Goal: Use online tool/utility: Utilize a website feature to perform a specific function

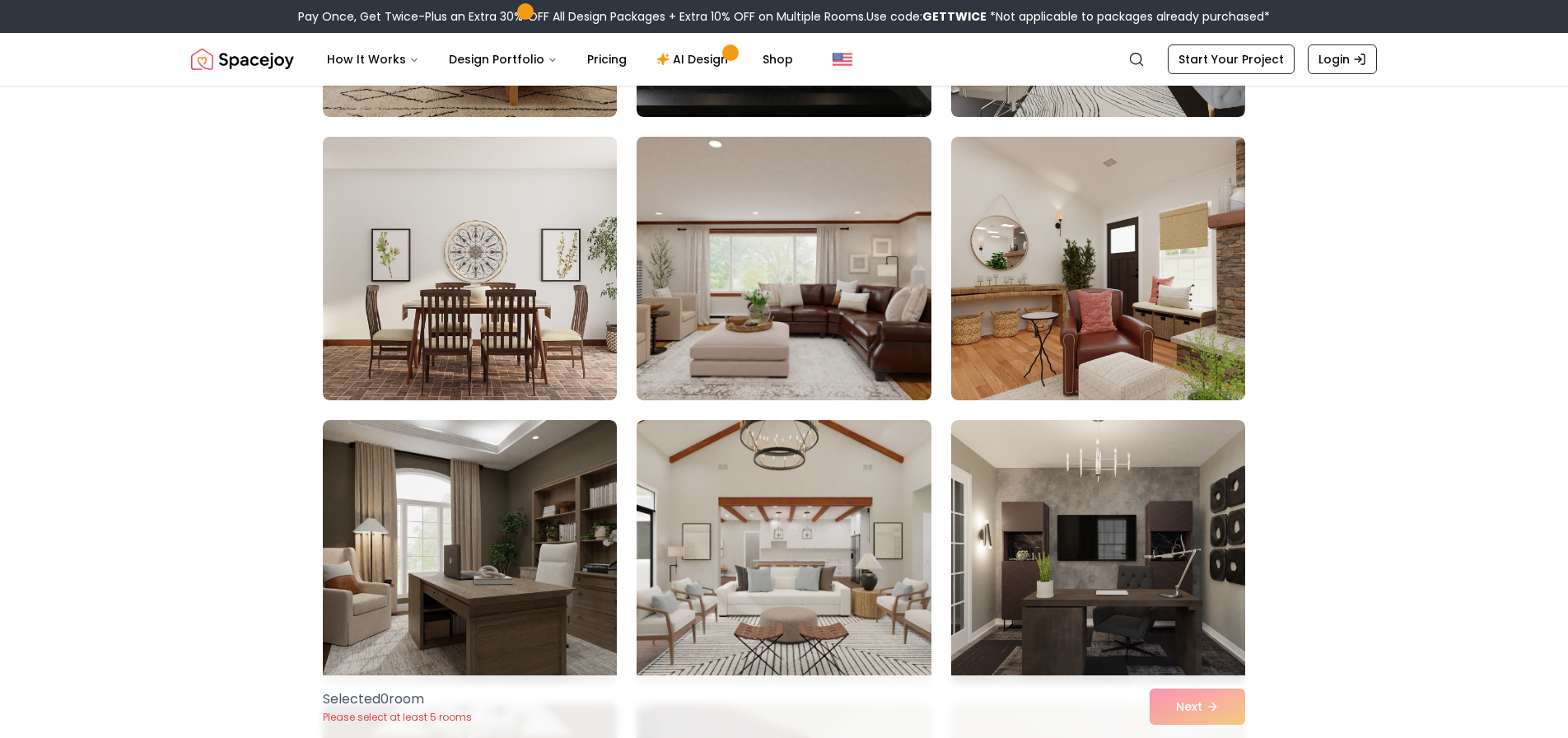
scroll to position [380, 0]
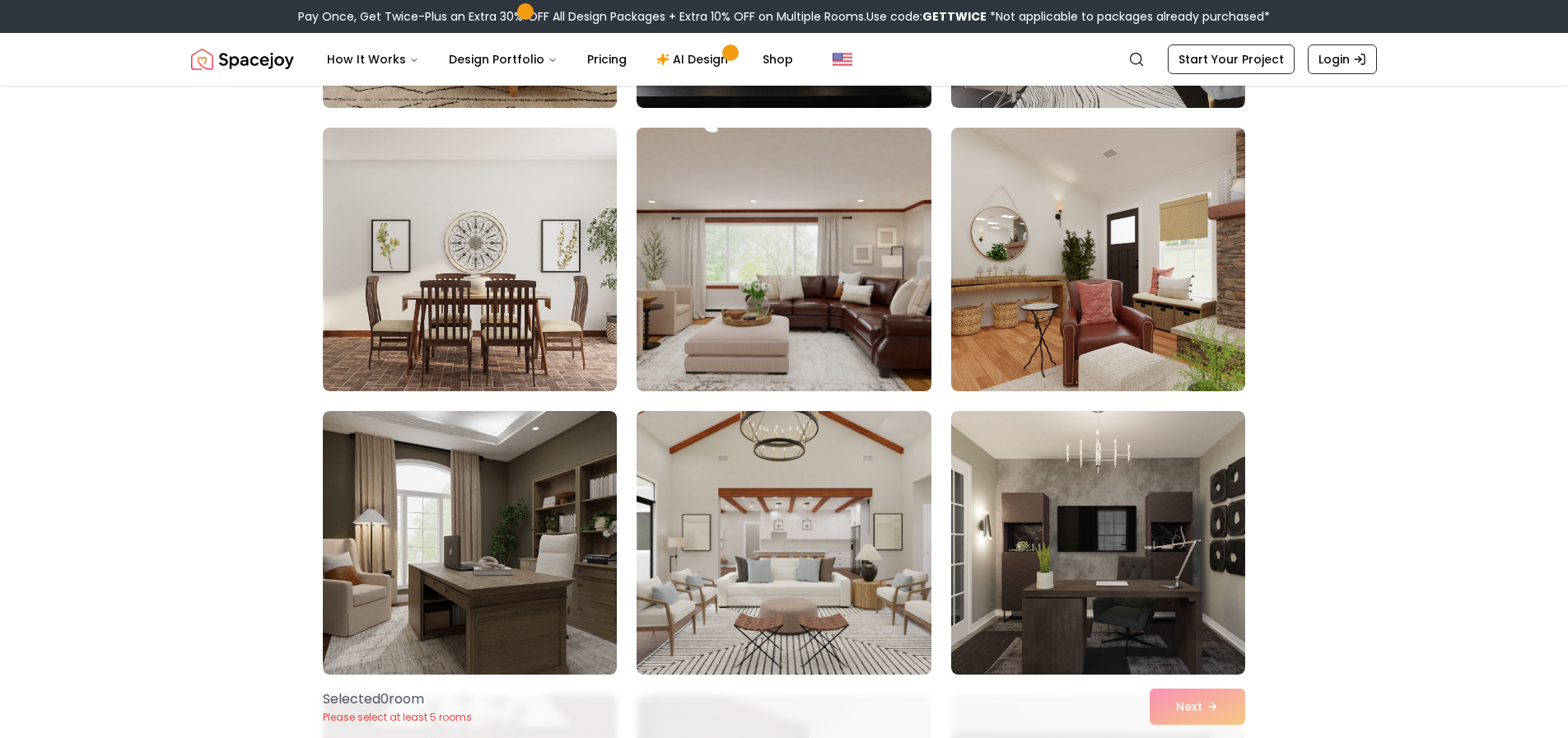
click at [762, 280] on img at bounding box center [784, 259] width 309 height 277
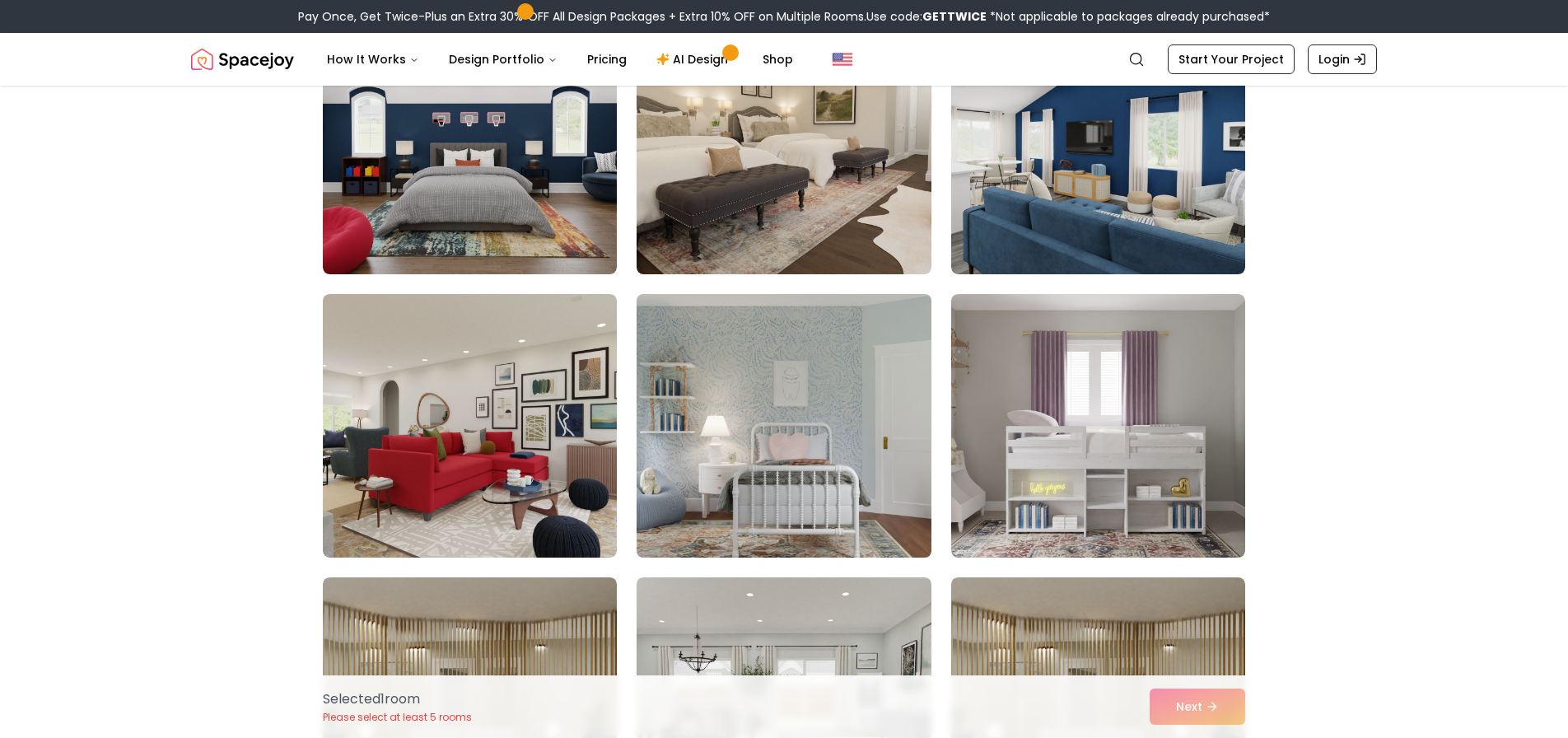
scroll to position [1629, 0]
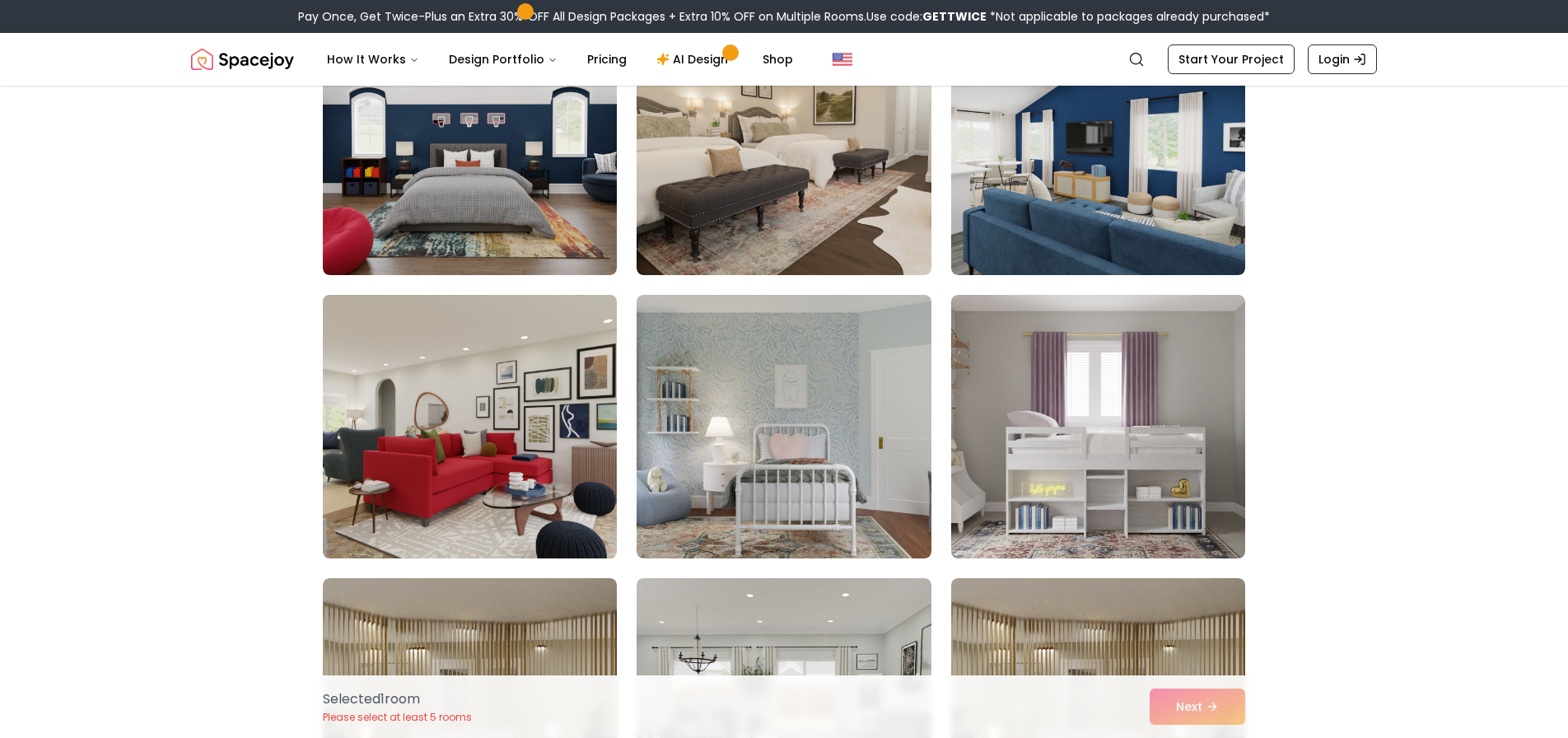
click at [480, 412] on img at bounding box center [470, 427] width 309 height 277
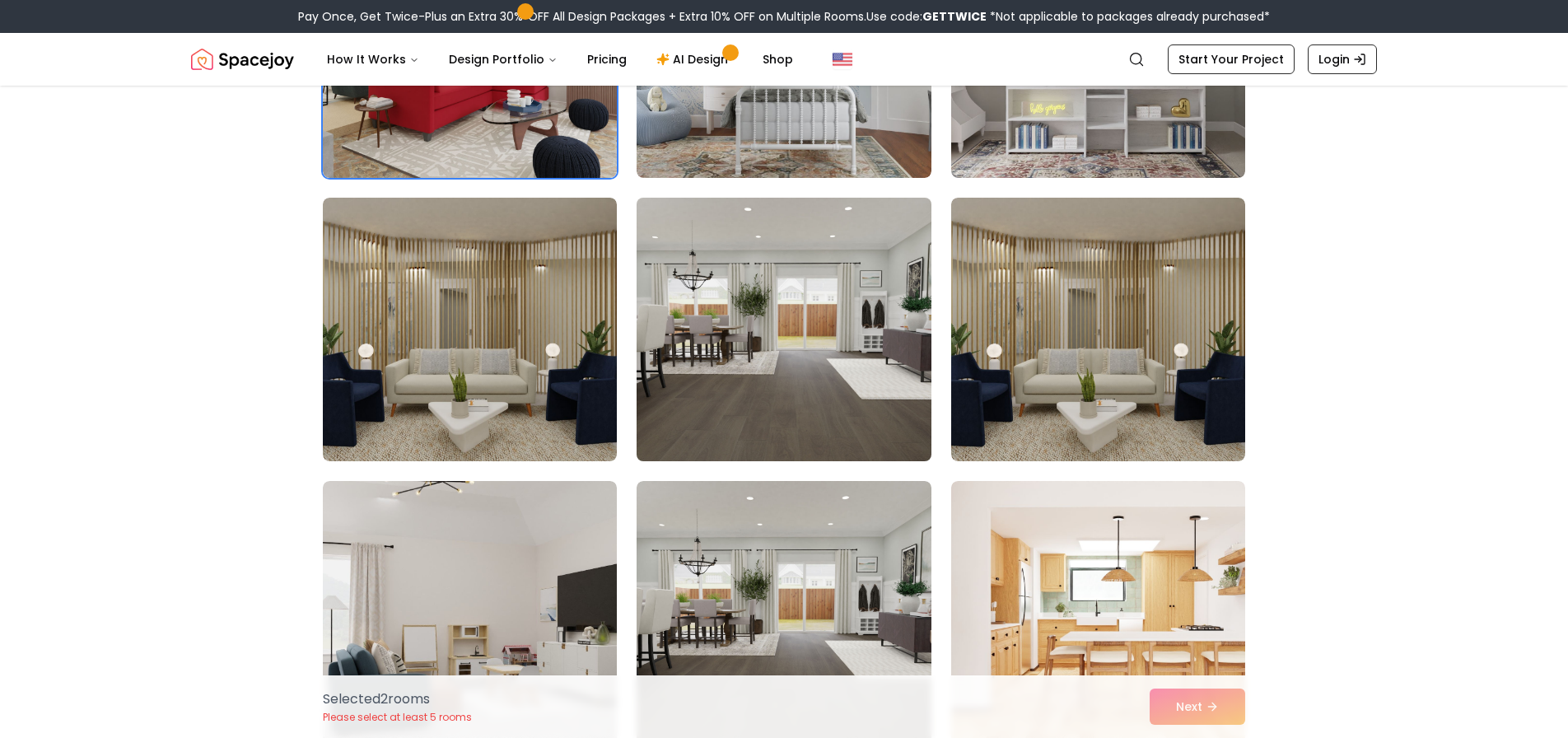
scroll to position [2032, 0]
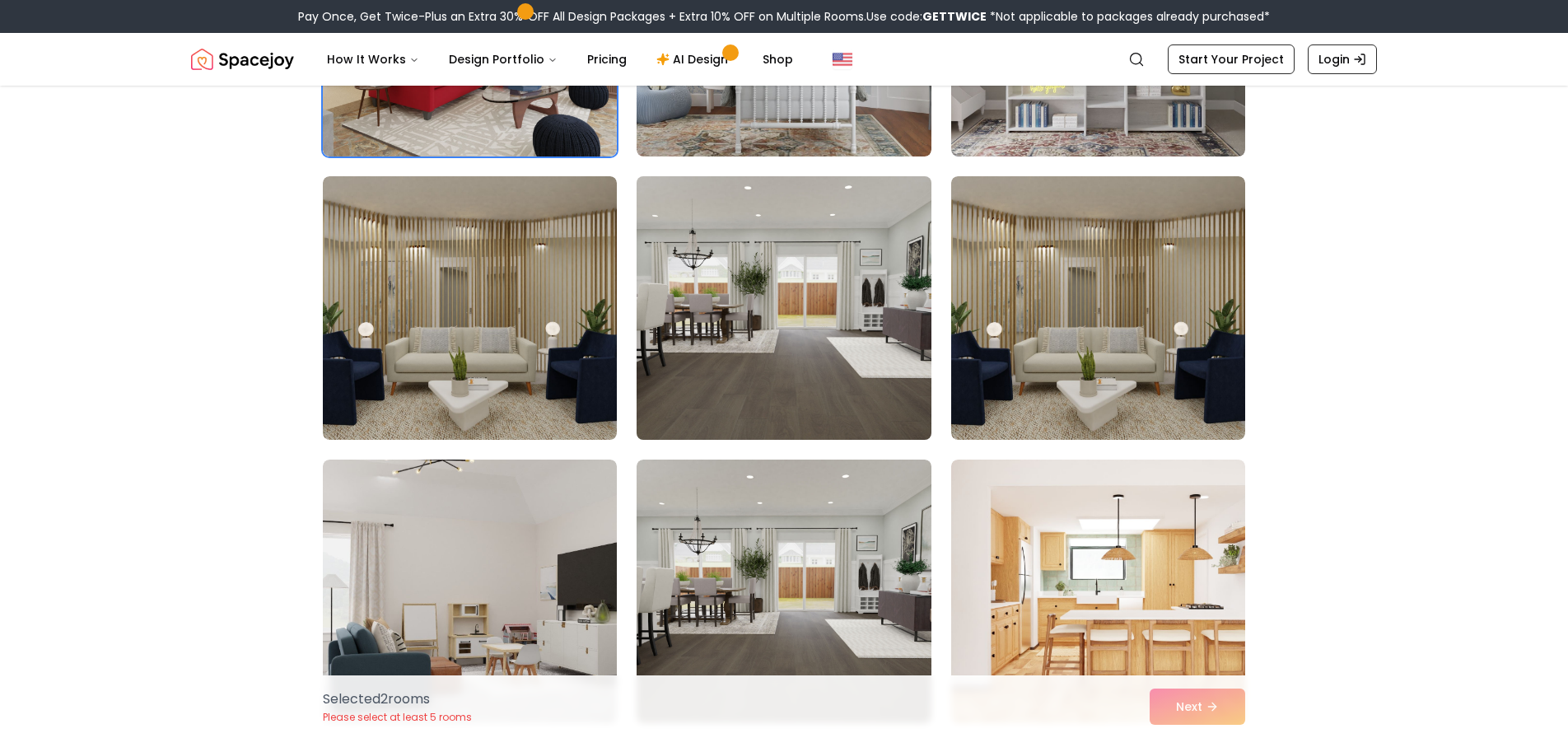
click at [802, 312] on img at bounding box center [784, 308] width 309 height 277
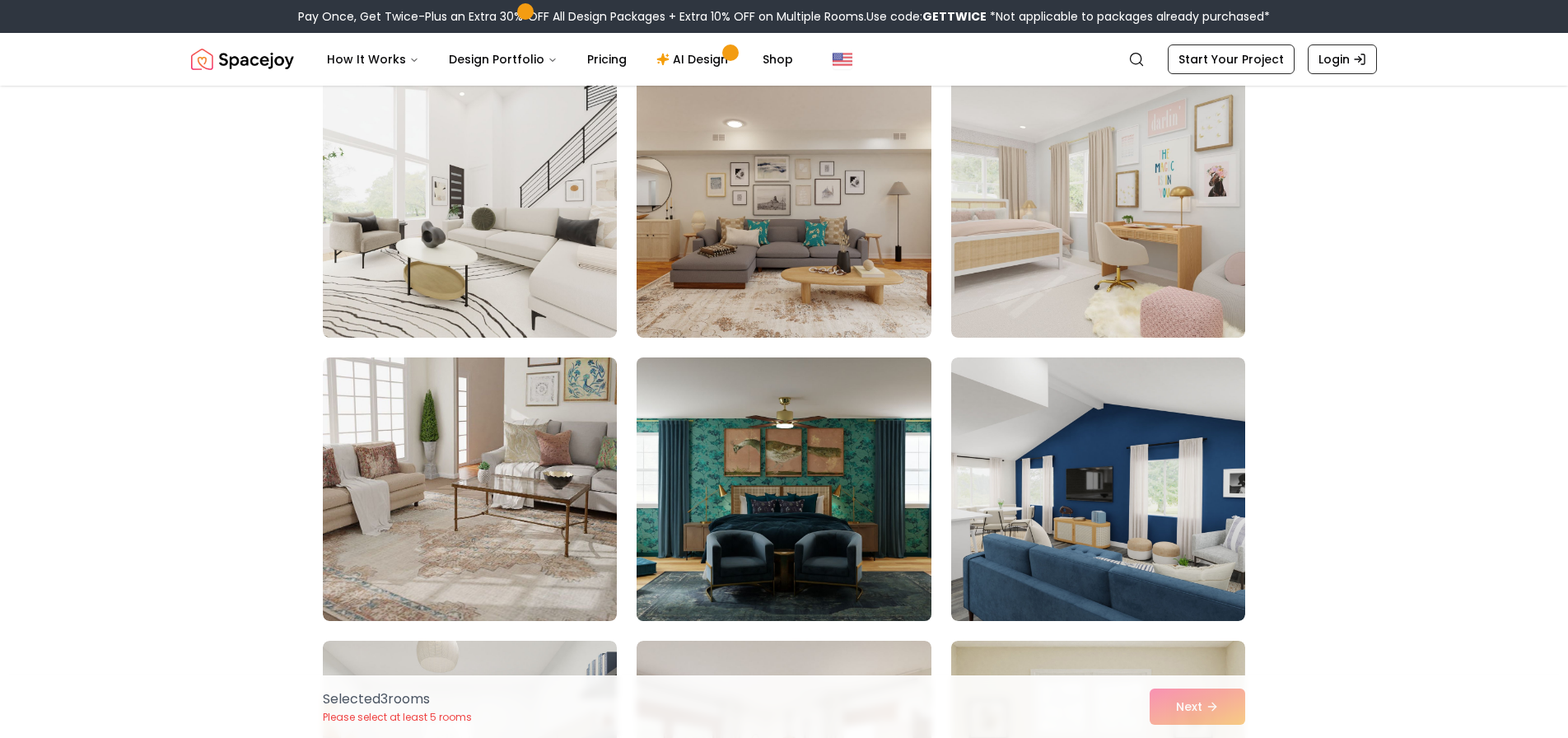
scroll to position [7557, 0]
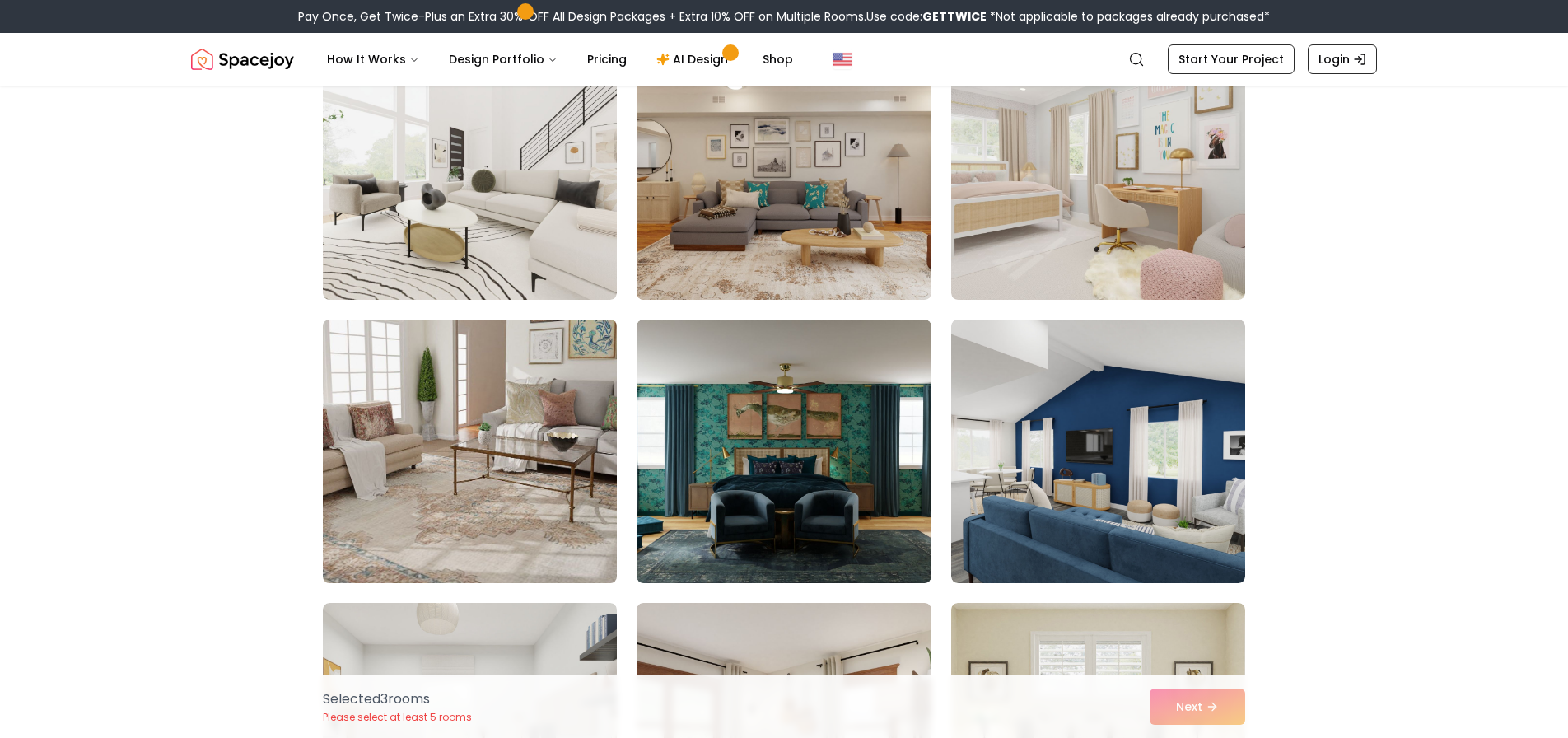
click at [457, 447] on img at bounding box center [470, 451] width 309 height 277
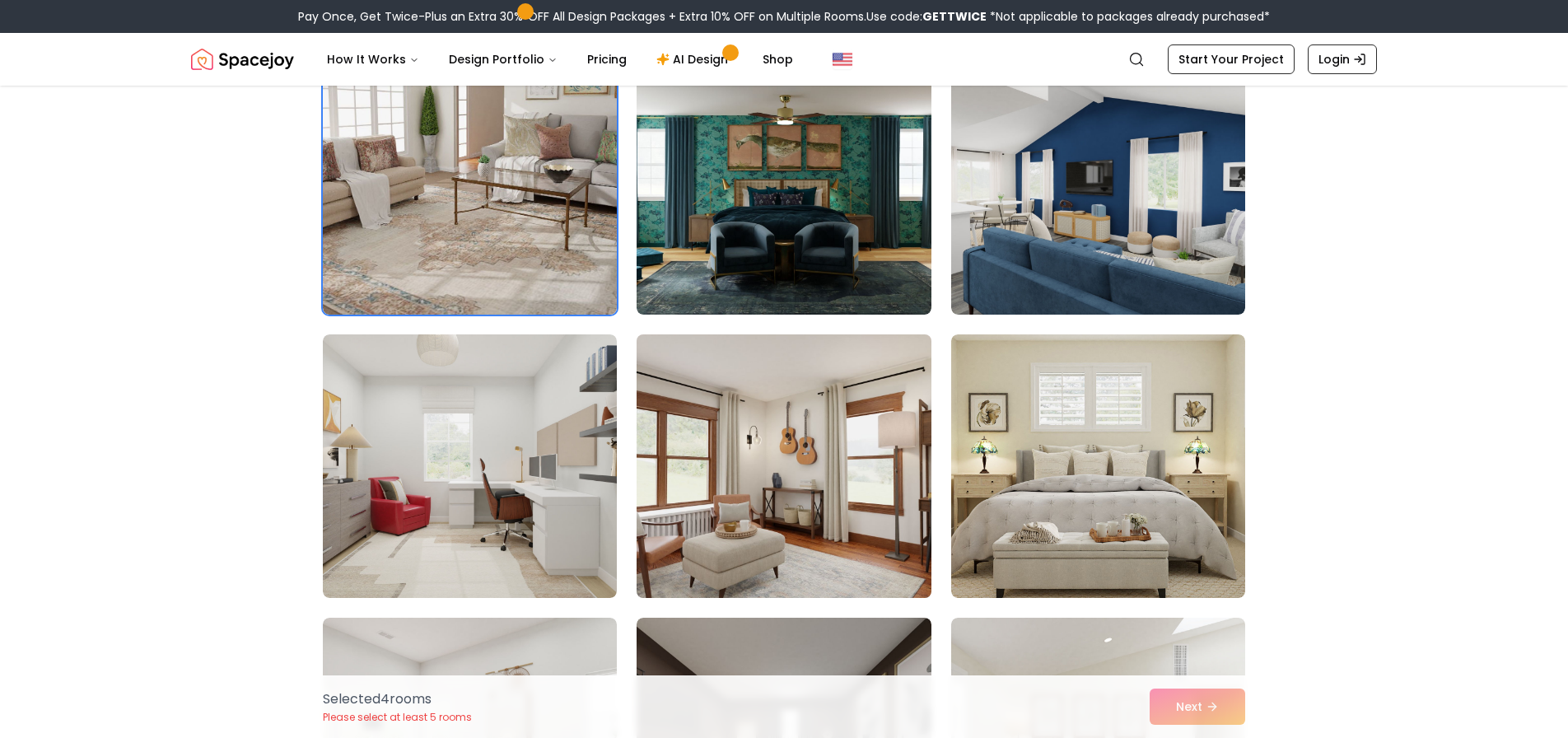
scroll to position [7845, 0]
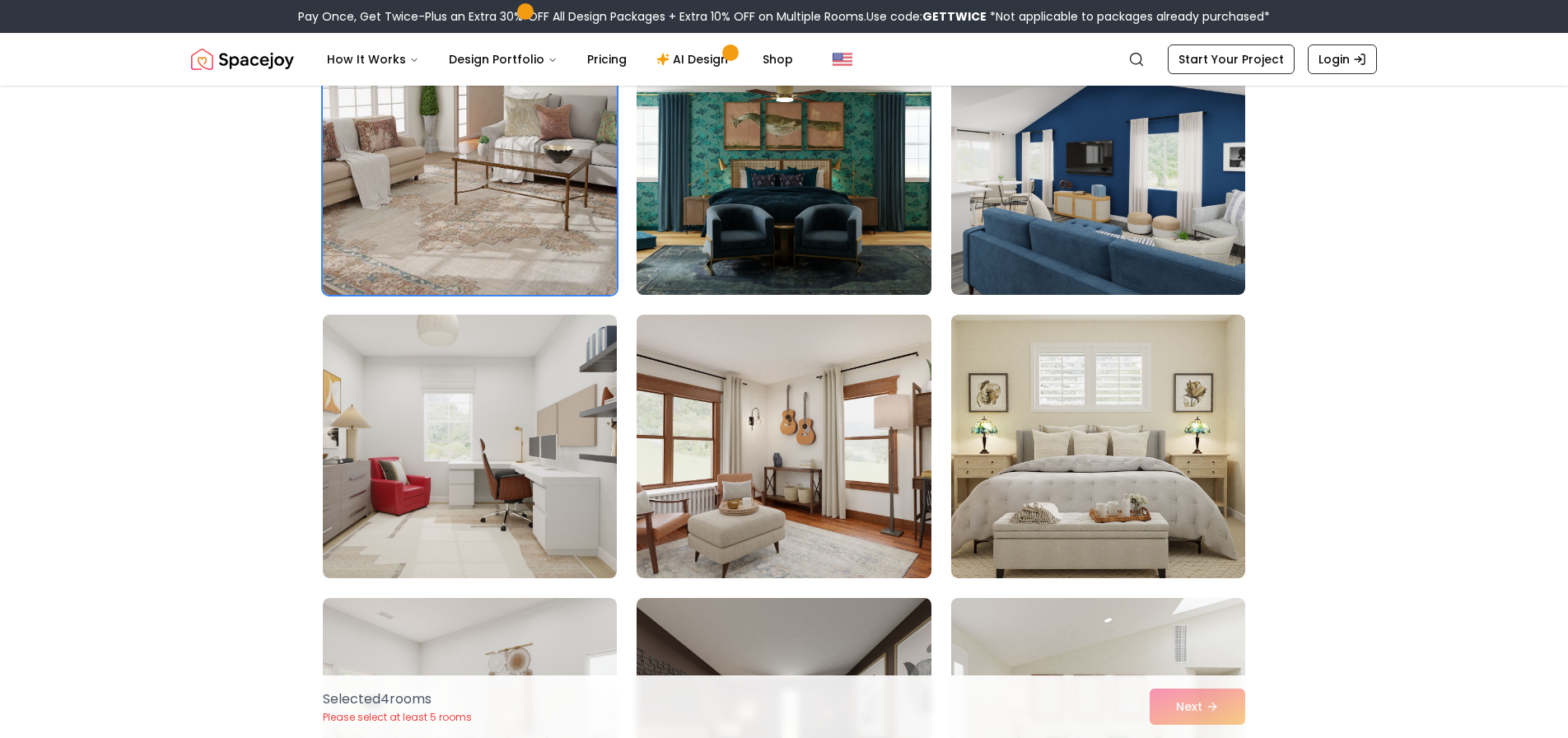
click at [791, 190] on img at bounding box center [784, 163] width 309 height 277
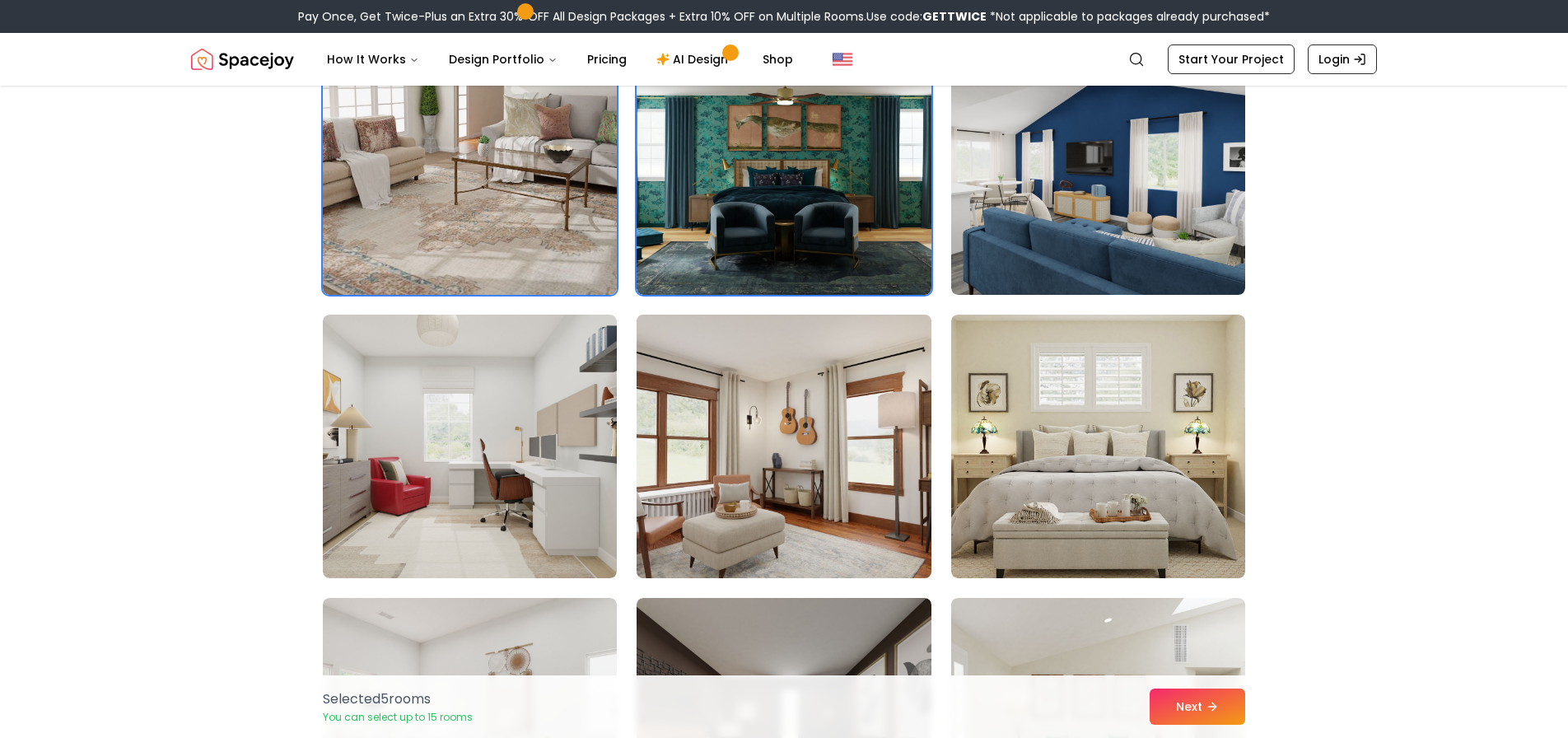
click at [799, 480] on img at bounding box center [784, 447] width 309 height 277
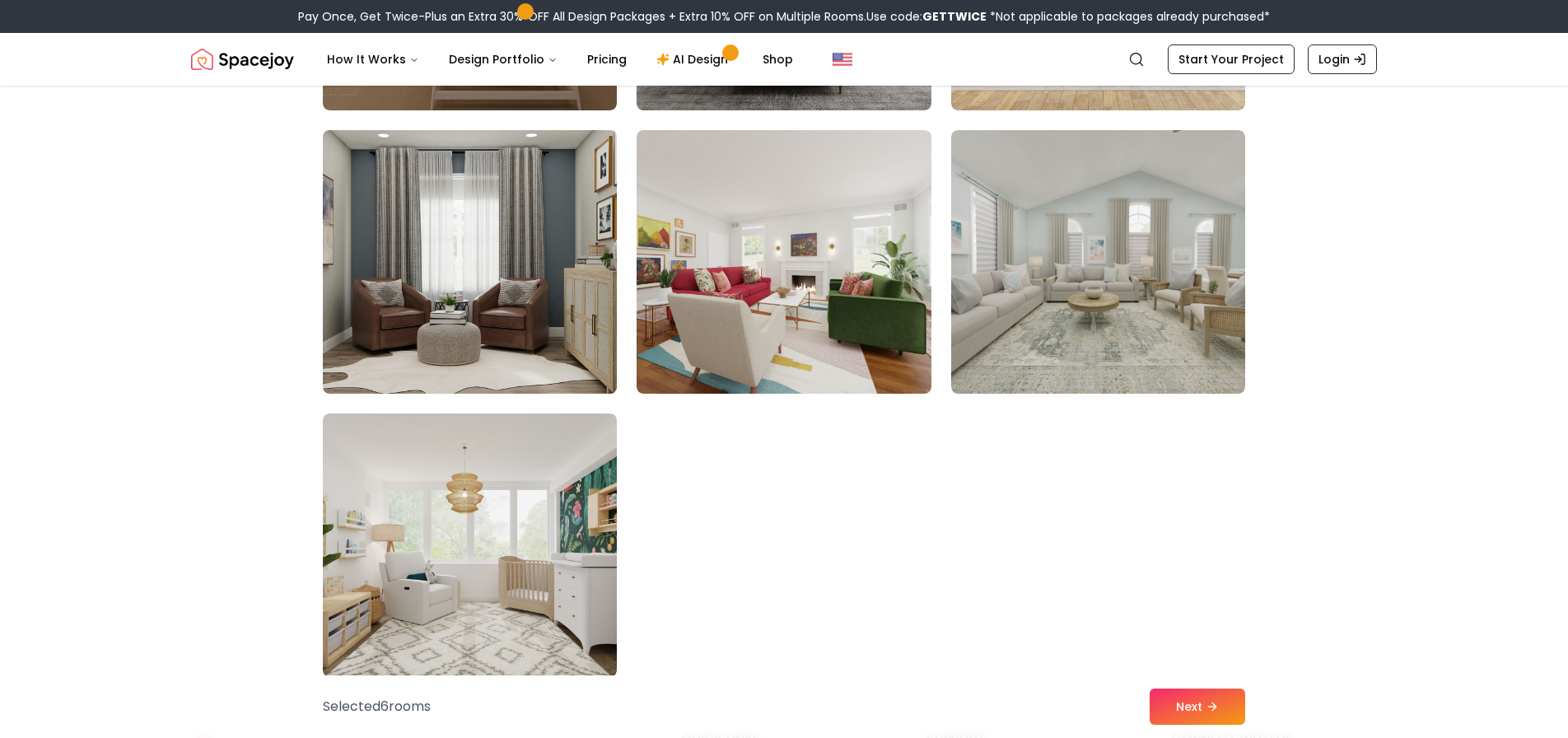
scroll to position [9164, 0]
click at [430, 259] on img at bounding box center [470, 261] width 309 height 277
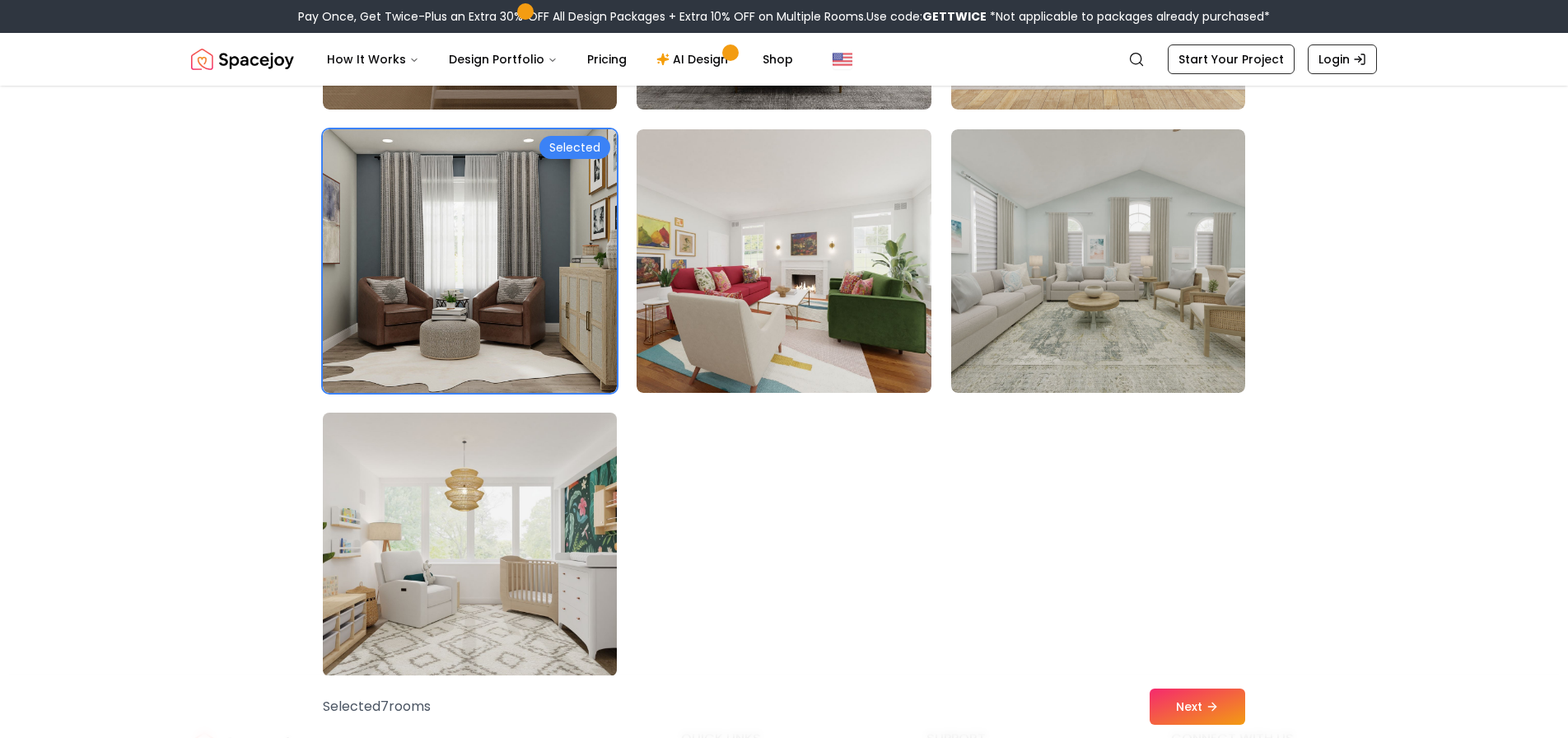
click at [495, 572] on img at bounding box center [470, 544] width 309 height 277
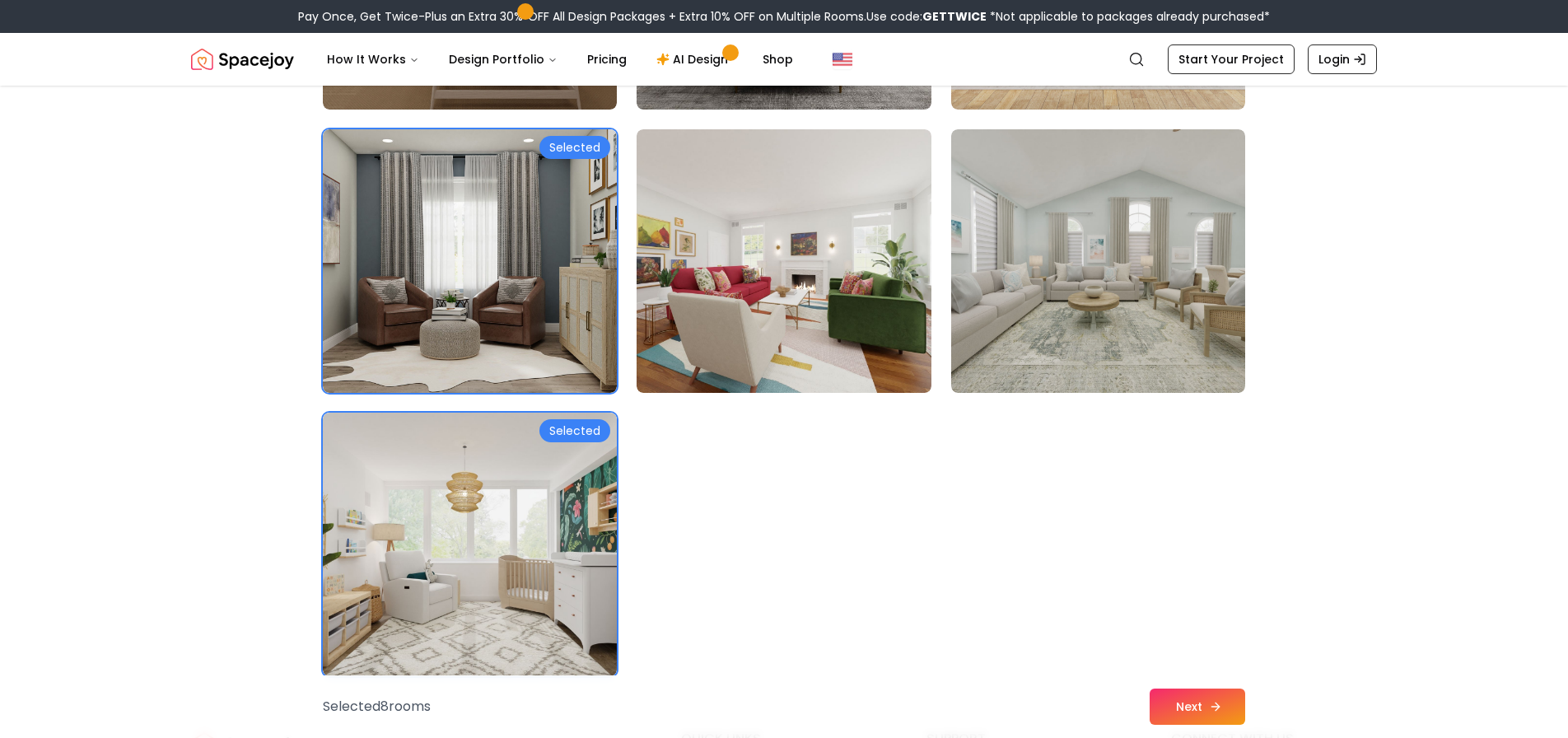
click at [1188, 708] on button "Next" at bounding box center [1198, 707] width 96 height 36
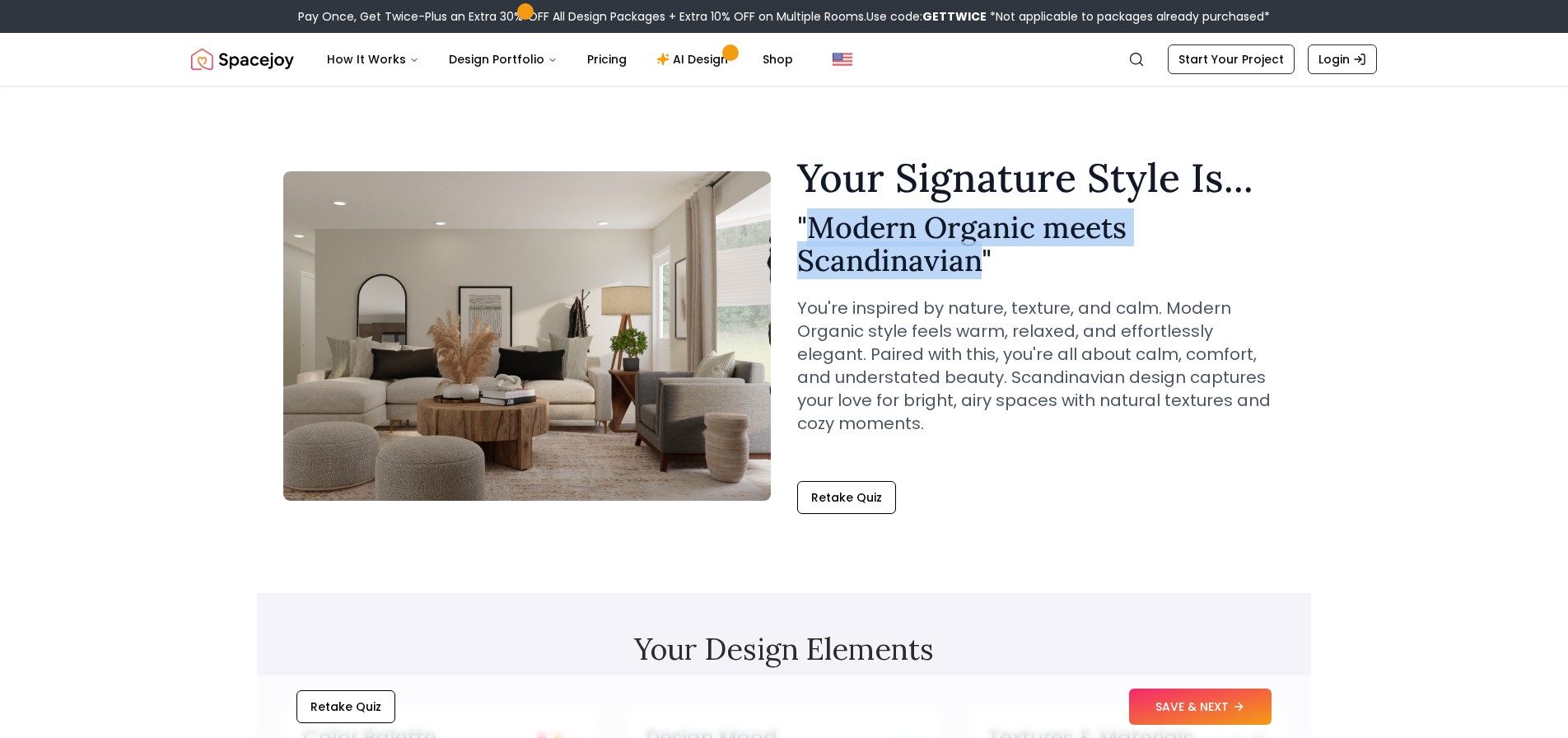
drag, startPoint x: 810, startPoint y: 227, endPoint x: 936, endPoint y: 250, distance: 128.1
click at [972, 268] on h2 "" Modern Organic meets Scandinavian "" at bounding box center [1041, 243] width 488 height 65
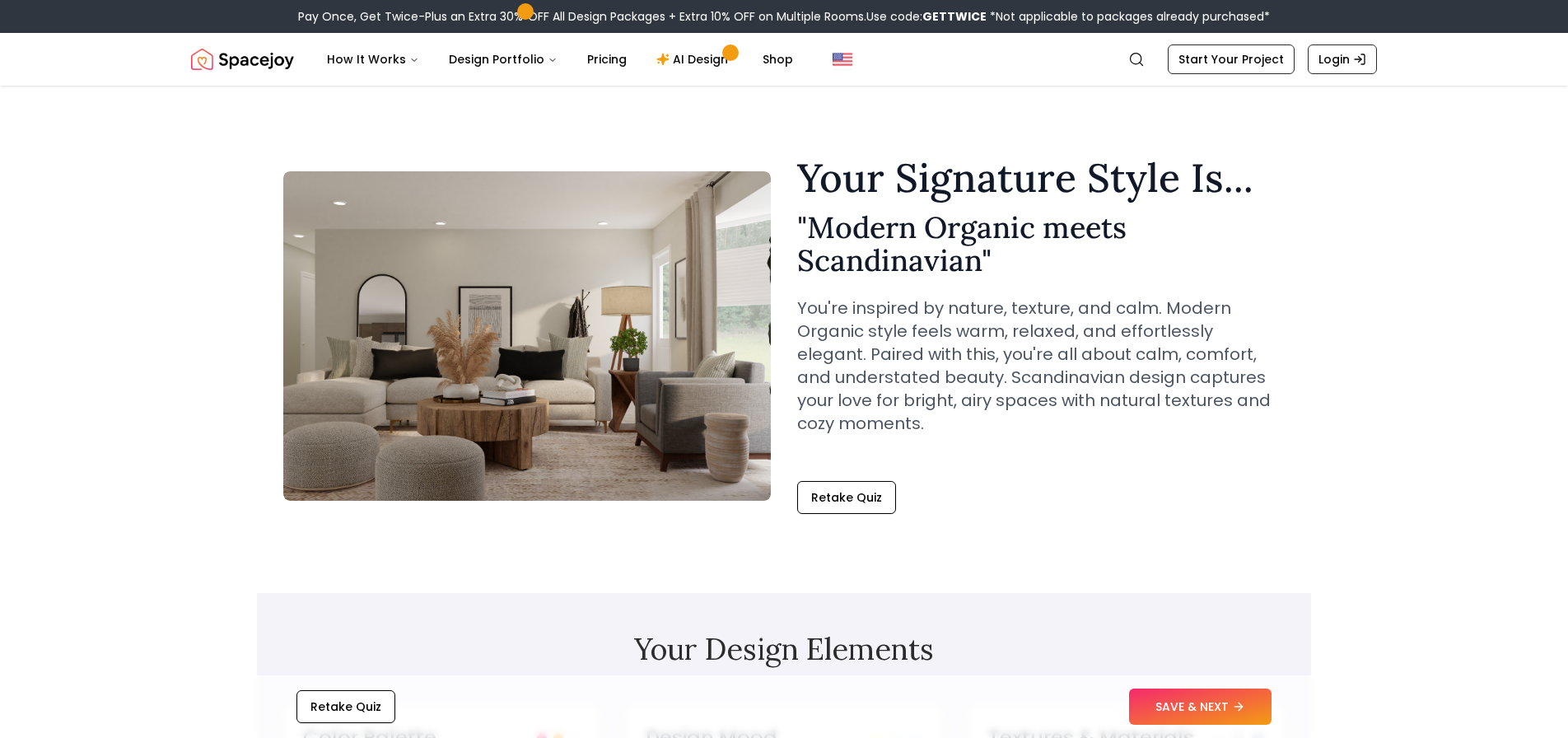
click at [809, 227] on h2 "" Modern Organic meets Scandinavian "" at bounding box center [1041, 243] width 488 height 65
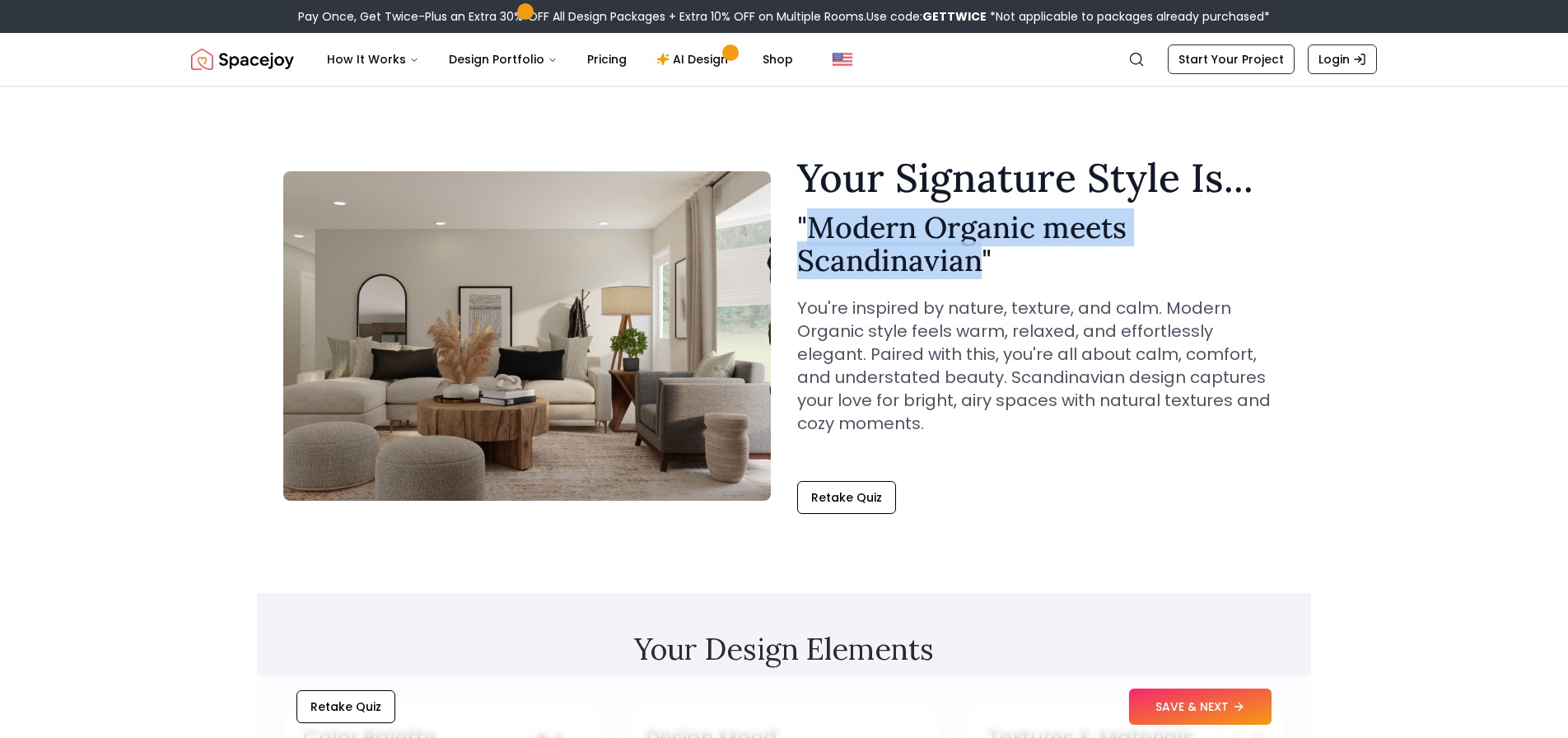
drag, startPoint x: 810, startPoint y: 227, endPoint x: 972, endPoint y: 261, distance: 165.5
click at [972, 261] on h2 "" Modern Organic meets Scandinavian "" at bounding box center [1041, 243] width 488 height 65
copy h2 "Modern Organic meets Scandinavian"
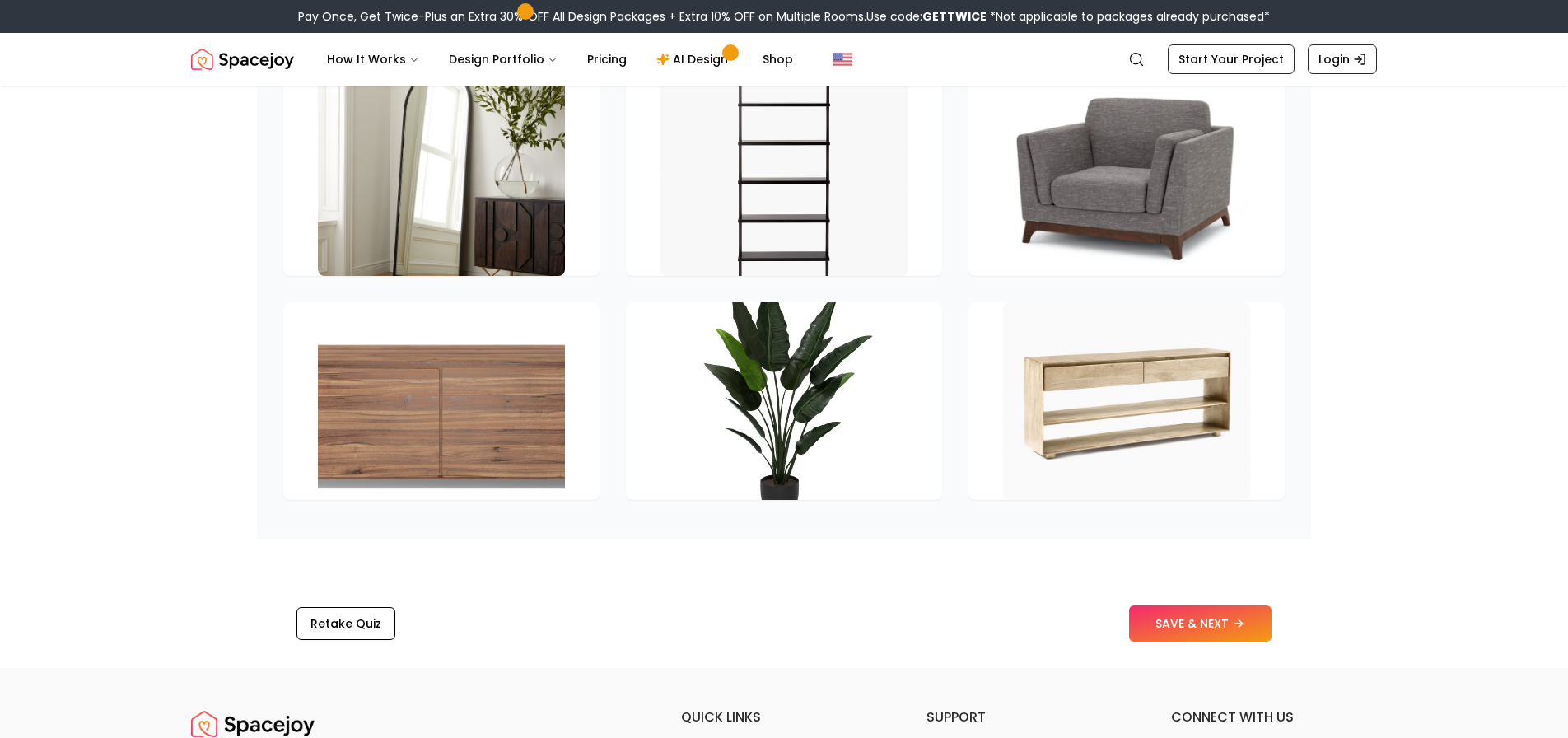
scroll to position [2345, 0]
